Goal: Task Accomplishment & Management: Complete application form

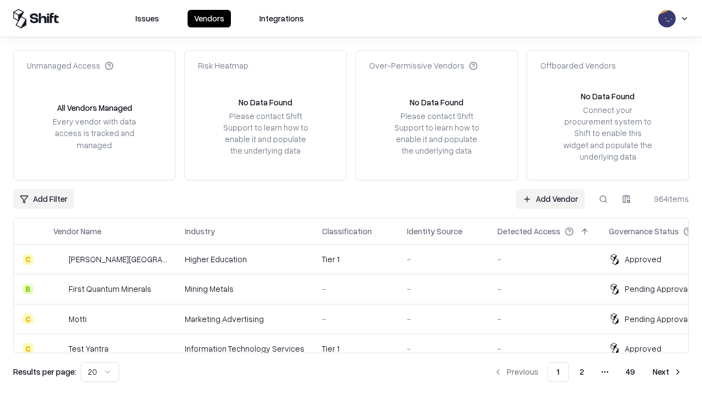
click at [550, 199] on link "Add Vendor" at bounding box center [550, 199] width 69 height 20
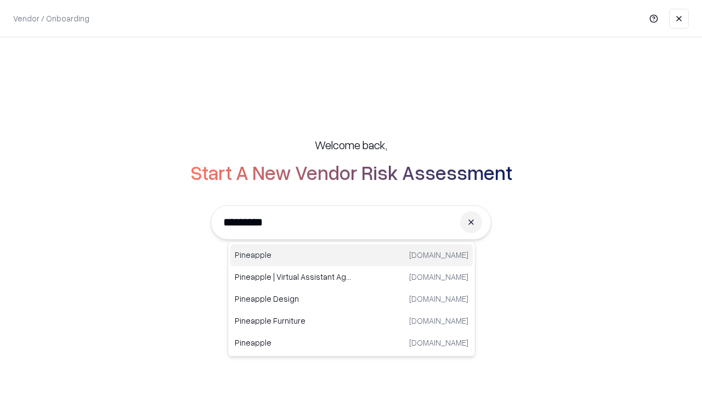
click at [351, 255] on div "Pineapple [DOMAIN_NAME]" at bounding box center [351, 255] width 242 height 22
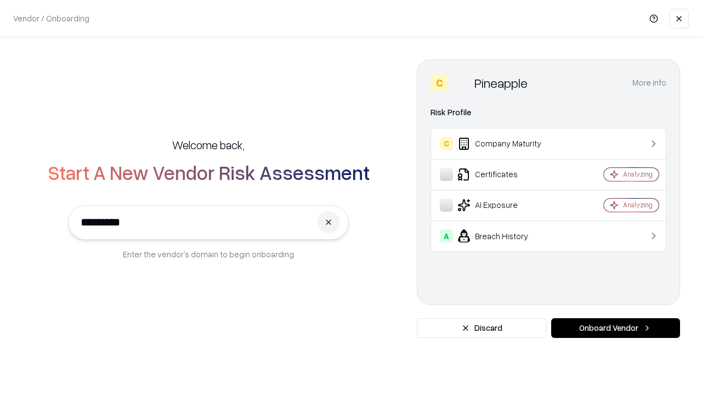
type input "*********"
click at [615, 328] on button "Onboard Vendor" at bounding box center [615, 328] width 129 height 20
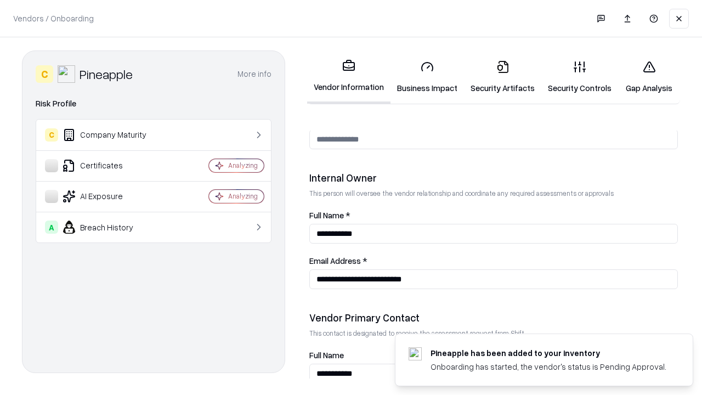
scroll to position [568, 0]
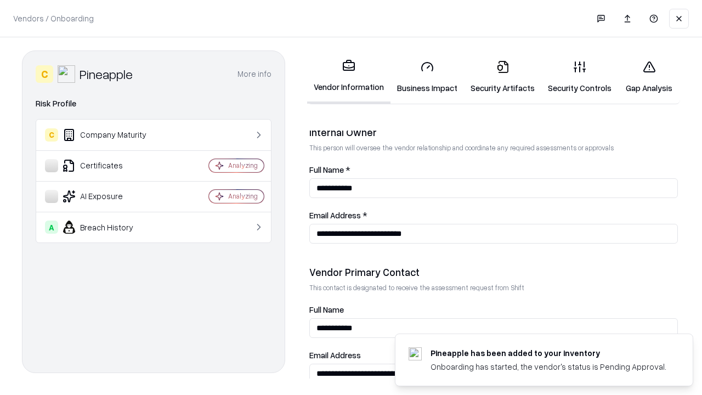
click at [427, 77] on link "Business Impact" at bounding box center [426, 77] width 73 height 51
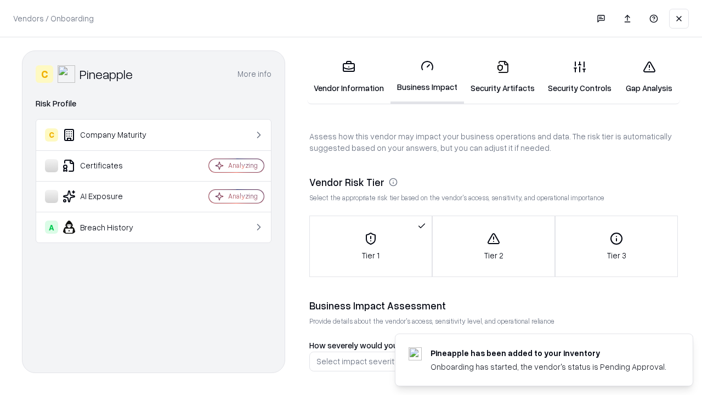
click at [502, 77] on link "Security Artifacts" at bounding box center [502, 77] width 77 height 51
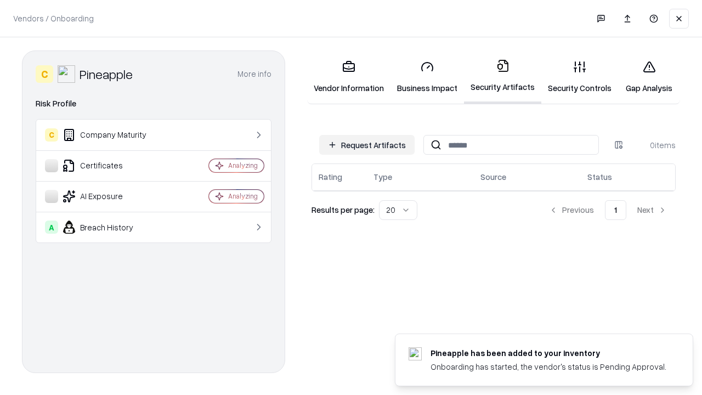
click at [367, 144] on button "Request Artifacts" at bounding box center [366, 145] width 95 height 20
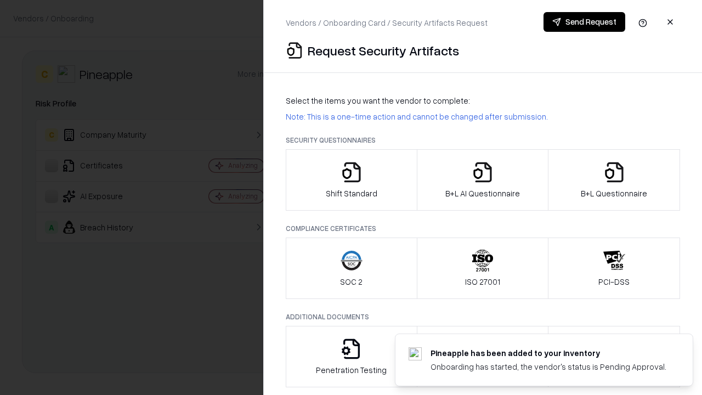
click at [351, 180] on icon "button" at bounding box center [352, 172] width 22 height 22
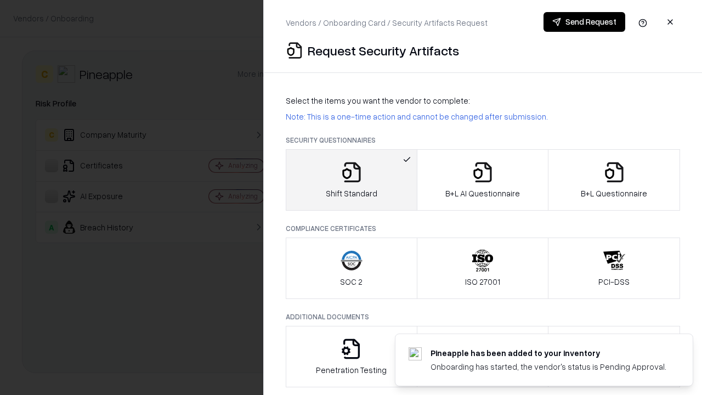
click at [584, 22] on button "Send Request" at bounding box center [584, 22] width 82 height 20
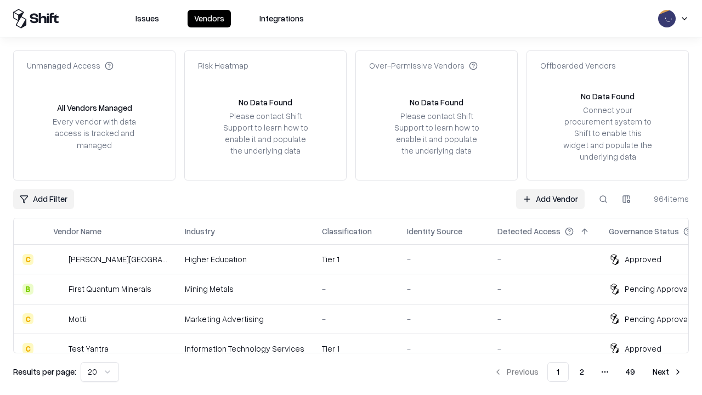
click at [550, 199] on link "Add Vendor" at bounding box center [550, 199] width 69 height 20
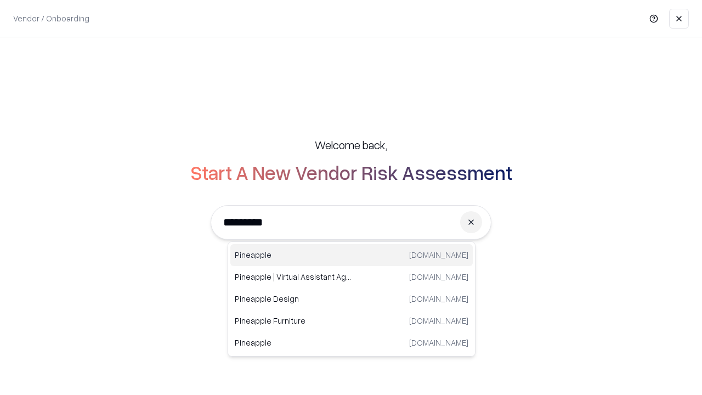
click at [351, 255] on div "Pineapple [DOMAIN_NAME]" at bounding box center [351, 255] width 242 height 22
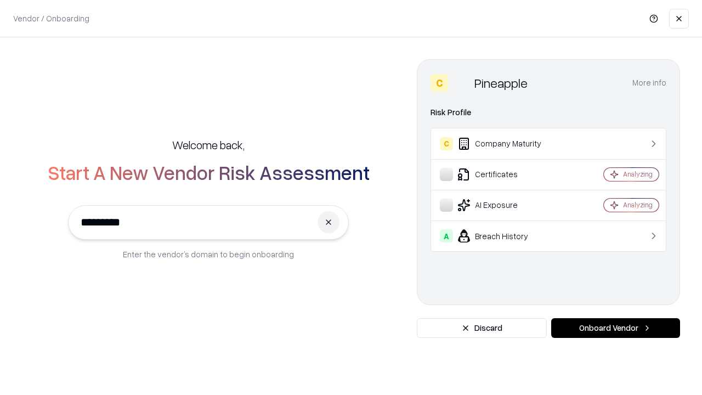
type input "*********"
click at [615, 328] on button "Onboard Vendor" at bounding box center [615, 328] width 129 height 20
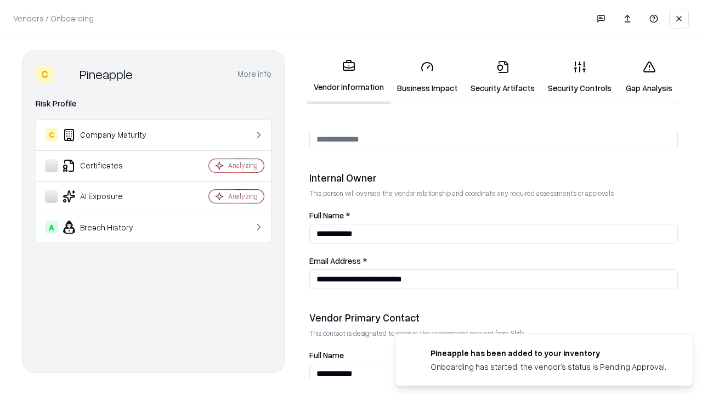
scroll to position [568, 0]
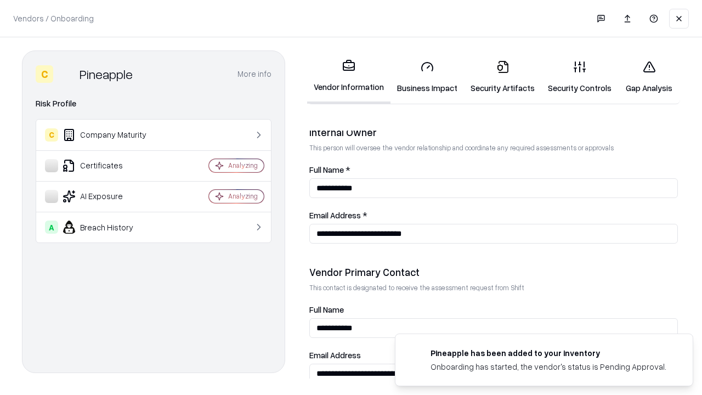
click at [649, 77] on link "Gap Analysis" at bounding box center [649, 77] width 62 height 51
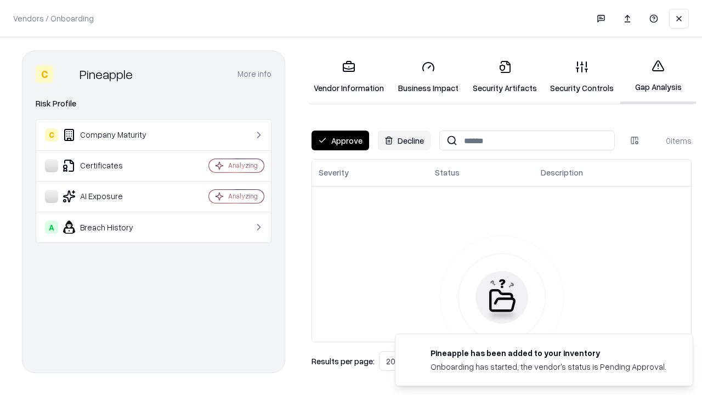
click at [340, 140] on button "Approve" at bounding box center [340, 141] width 58 height 20
